Goal: Ask a question

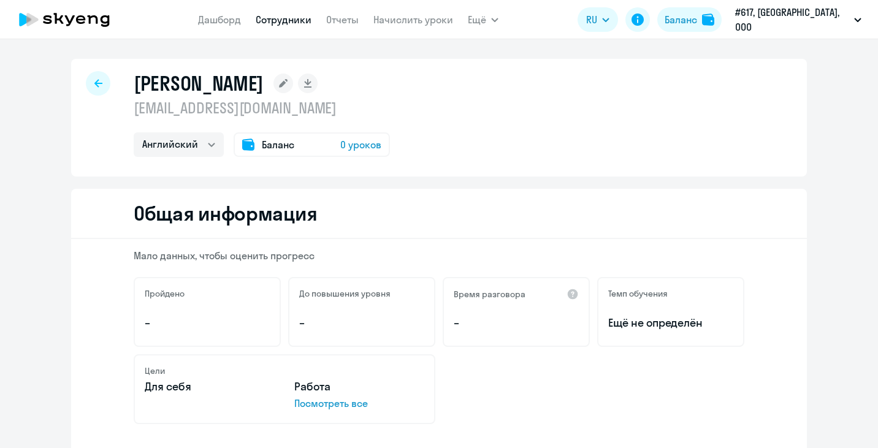
select select "english"
click at [849, 423] on circle at bounding box center [847, 417] width 34 height 34
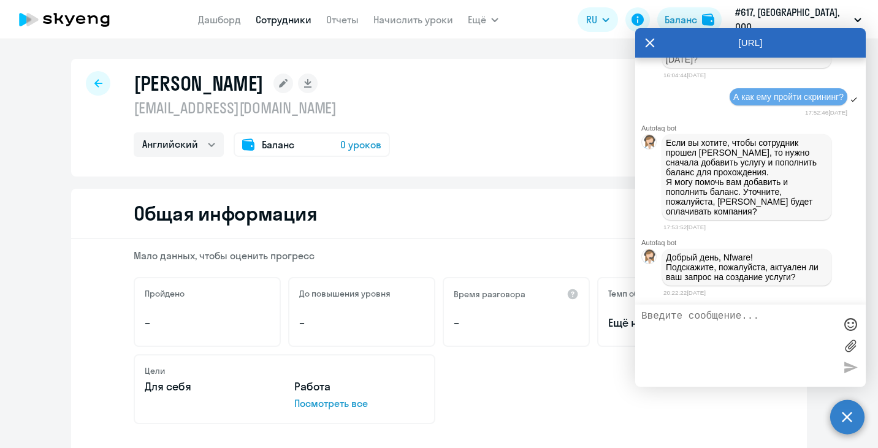
scroll to position [14795, 0]
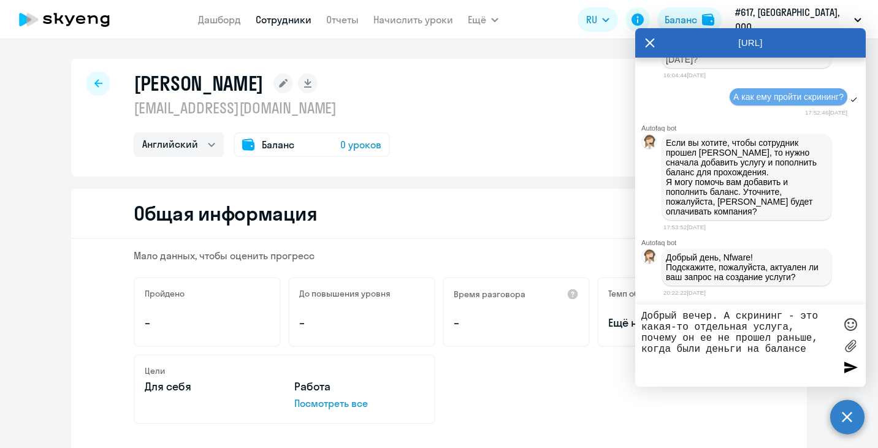
type textarea "Добрый вечер. А скрининг - это какая-то отдельная услуга, почему он ее не проше…"
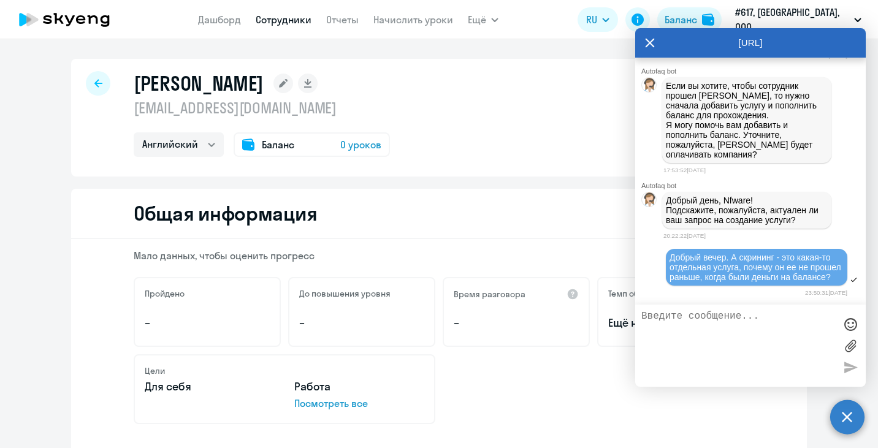
scroll to position [14633, 0]
drag, startPoint x: 705, startPoint y: 224, endPoint x: 666, endPoint y: 150, distance: 83.9
copy p "Он прошел бесплатный вводный урок [DATE], получил уровень Intermediate. Занимае…"
click at [678, 320] on textarea at bounding box center [738, 346] width 194 height 70
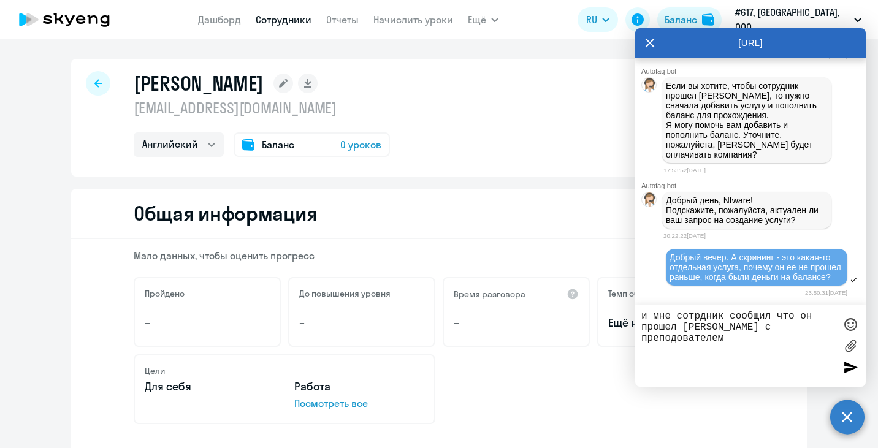
click at [762, 330] on textarea "и мне сотрдник сообщил что он прошел [PERSON_NAME] с преподователем" at bounding box center [738, 346] width 194 height 70
click at [784, 330] on textarea "и мне сотрдник сообщил что он прошел [PERSON_NAME] с преподователем" at bounding box center [738, 346] width 194 height 70
click at [787, 331] on textarea "и мне сотрдник сообщил что он прошел [PERSON_NAME] с преподователем" at bounding box center [738, 346] width 194 height 70
click at [836, 327] on div "и мне сотрдник сообщил что он прошел [PERSON_NAME] с преподавателем" at bounding box center [750, 346] width 231 height 82
click at [830, 329] on textarea "и мне сотрдник сообщил что он прошел [PERSON_NAME] с преподавателем" at bounding box center [738, 346] width 194 height 70
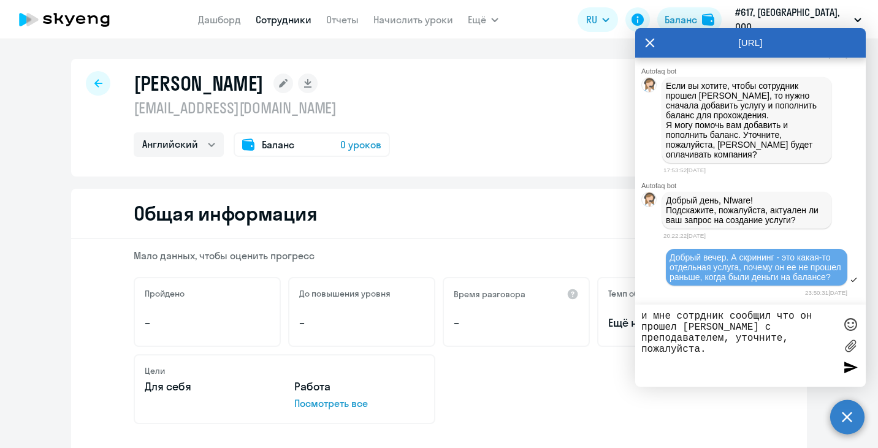
click at [698, 318] on textarea "и мне сотрдник сообщил что он прошел [PERSON_NAME] с преподавателем, уточните, …" at bounding box center [738, 346] width 194 height 70
type textarea "и мне сотрудник сообщил что он прошел [PERSON_NAME] с преподавателем, уточните,…"
click at [846, 366] on div at bounding box center [850, 367] width 18 height 18
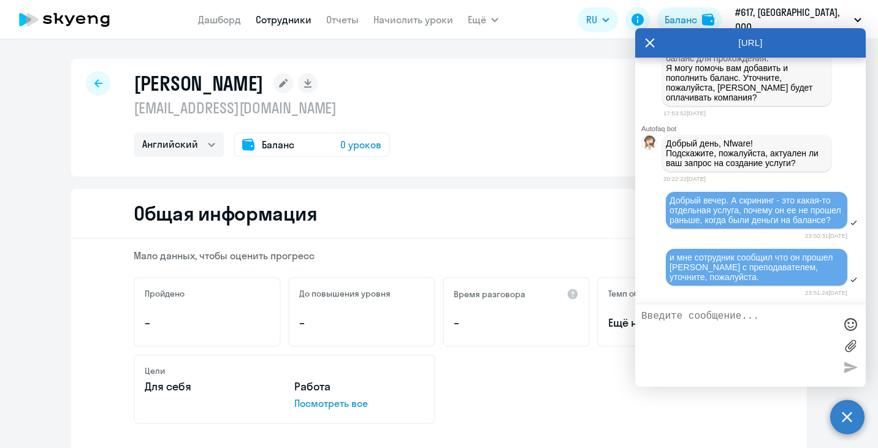
scroll to position [14928, 0]
